Goal: Task Accomplishment & Management: Complete application form

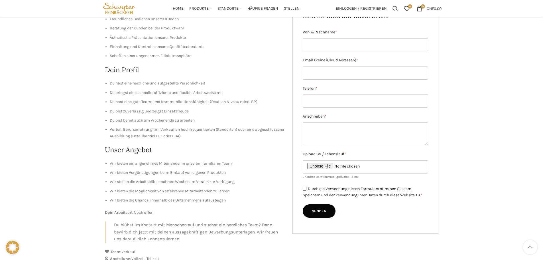
scroll to position [52, 0]
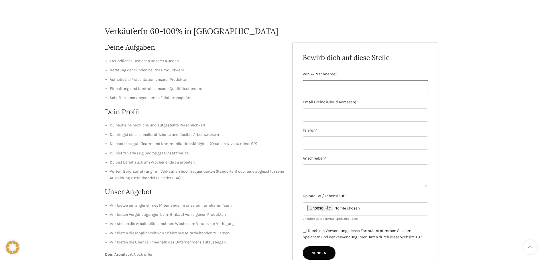
click at [323, 90] on input "Vor- & Nachname *" at bounding box center [365, 86] width 125 height 13
type input "[PERSON_NAME]"
click at [326, 117] on input "Email (keine iCloud Adressen) *" at bounding box center [365, 114] width 125 height 13
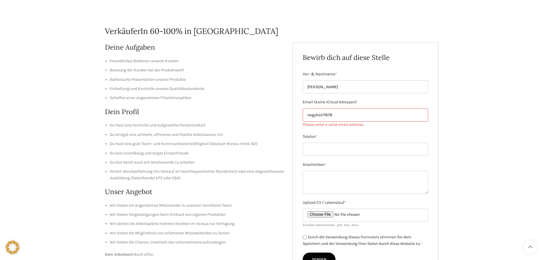
click at [337, 113] on input "nagykati7878" at bounding box center [365, 114] width 125 height 13
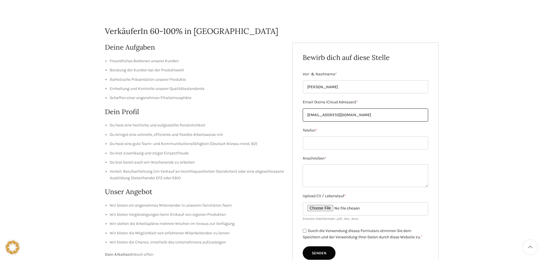
type input "[EMAIL_ADDRESS][DOMAIN_NAME]"
click at [331, 141] on input "Telefon *" at bounding box center [365, 142] width 125 height 13
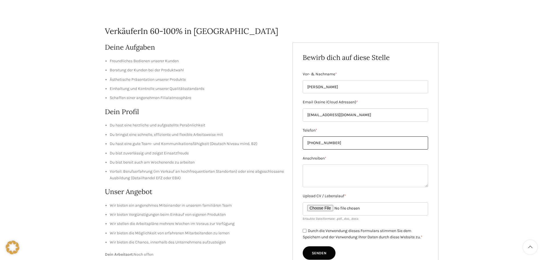
type input "[PHONE_NUMBER]"
click at [336, 209] on input "Upload CV / Lebenslauf *" at bounding box center [365, 208] width 125 height 13
type input "C:\fakepath\Lebenslauf (1) (1).pdf"
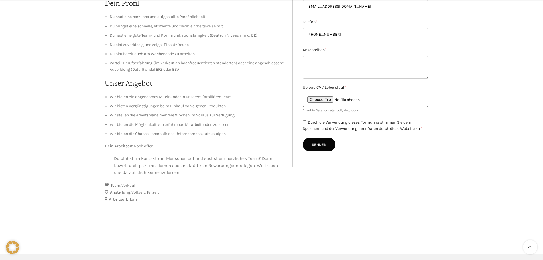
scroll to position [161, 0]
click at [304, 121] on input "Durch die Verwendung dieses Formulars stimmen Sie dem Speichern und der Verwend…" at bounding box center [305, 122] width 4 height 4
checkbox input "true"
click at [314, 141] on input "Senden" at bounding box center [319, 144] width 33 height 14
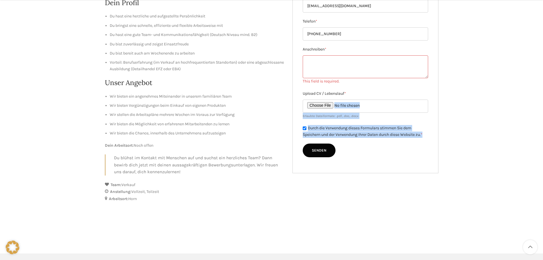
drag, startPoint x: 541, startPoint y: 139, endPoint x: 545, endPoint y: 93, distance: 46.1
click at [543, 93] on html "GRATIS LIEFERUNG FÜR BESTELLUNGEN AB CHF 150 - FILIALABHOLUNG IMMER GRATIS KONT…" at bounding box center [271, 100] width 543 height 523
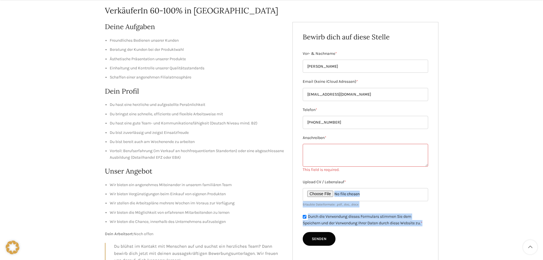
scroll to position [74, 0]
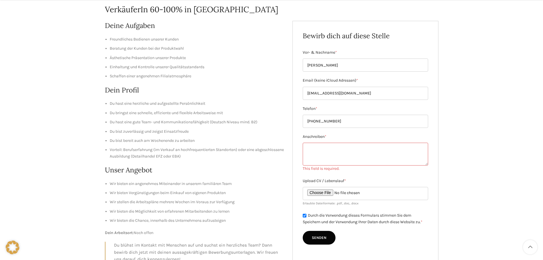
click at [354, 157] on textarea "Anschreiben *" at bounding box center [365, 154] width 125 height 23
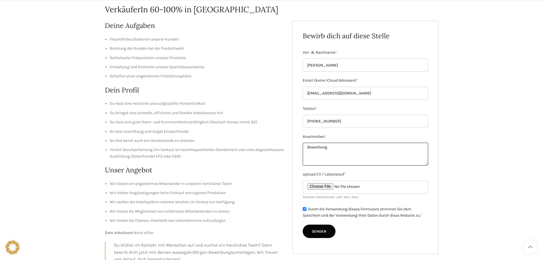
type textarea "Bewerbung"
click at [319, 233] on input "Senden" at bounding box center [319, 231] width 33 height 14
type input "Senden"
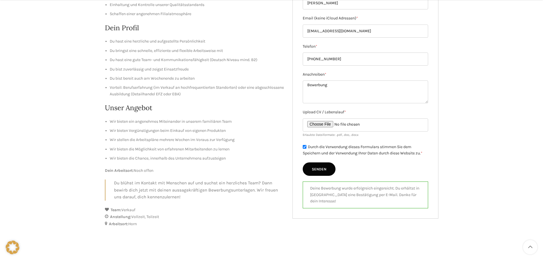
scroll to position [137, 0]
click at [524, 65] on div "VerkäuferIn 60-100% in [GEOGRAPHIC_DATA] Deine Aufgaben Freundliches Bedienen u…" at bounding box center [271, 91] width 543 height 351
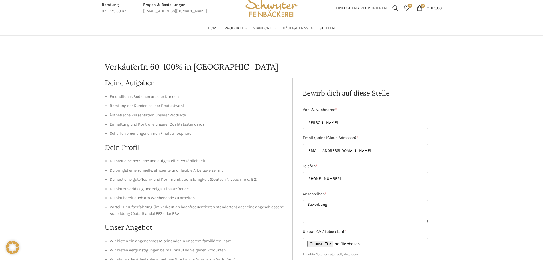
scroll to position [0, 0]
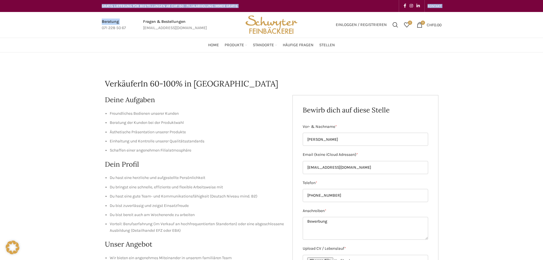
drag, startPoint x: 85, startPoint y: 29, endPoint x: 101, endPoint y: -18, distance: 49.1
click at [101, 0] on html "GRATIS LIEFERUNG FÜR BESTELLUNGEN AB CHF 150 - FILIALABHOLUNG IMMER GRATIS KONT…" at bounding box center [271, 261] width 543 height 523
